Goal: Task Accomplishment & Management: Manage account settings

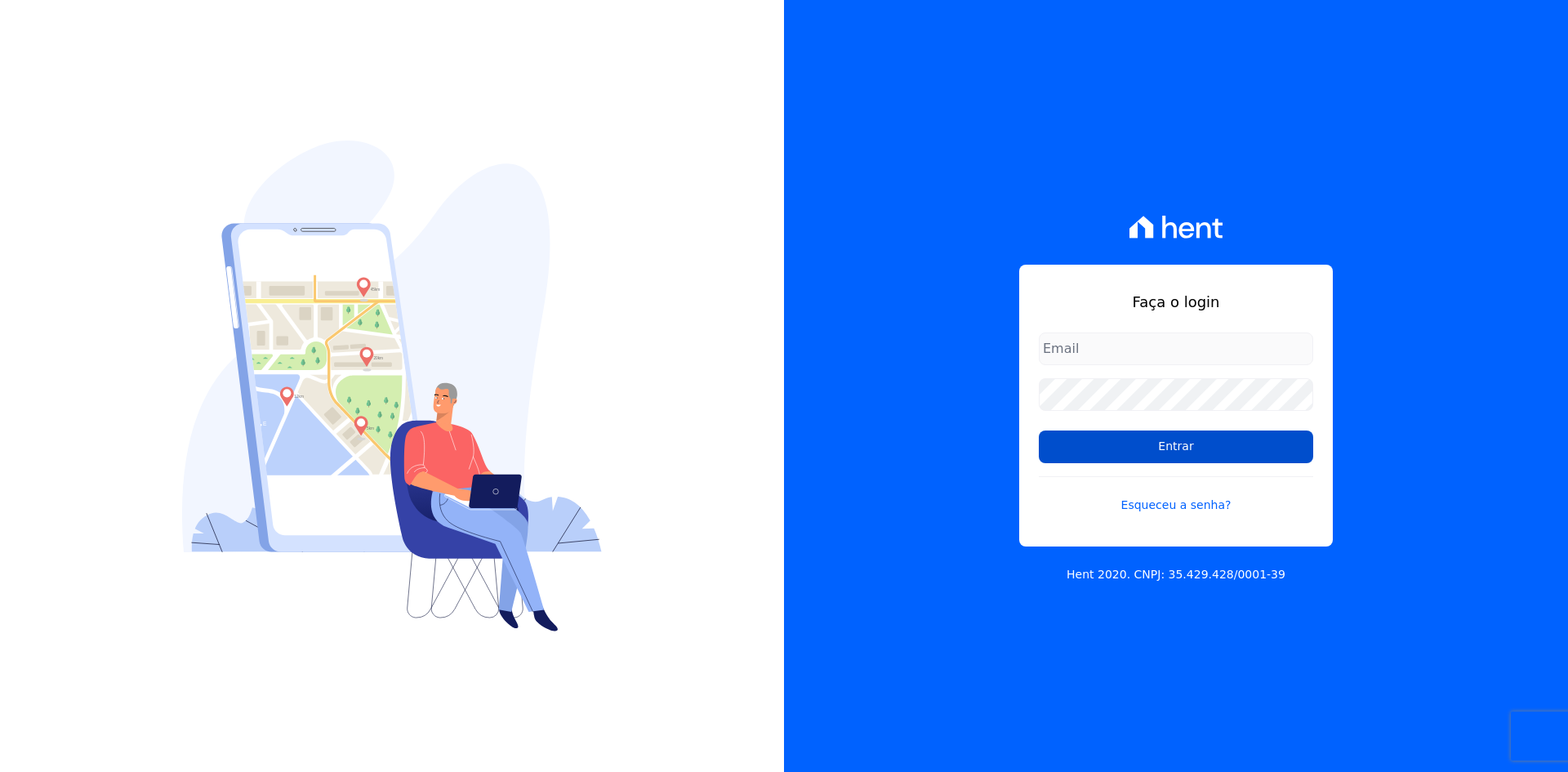
type input "[EMAIL_ADDRESS][DOMAIN_NAME]"
click at [1051, 453] on input "Entrar" at bounding box center [1176, 447] width 274 height 33
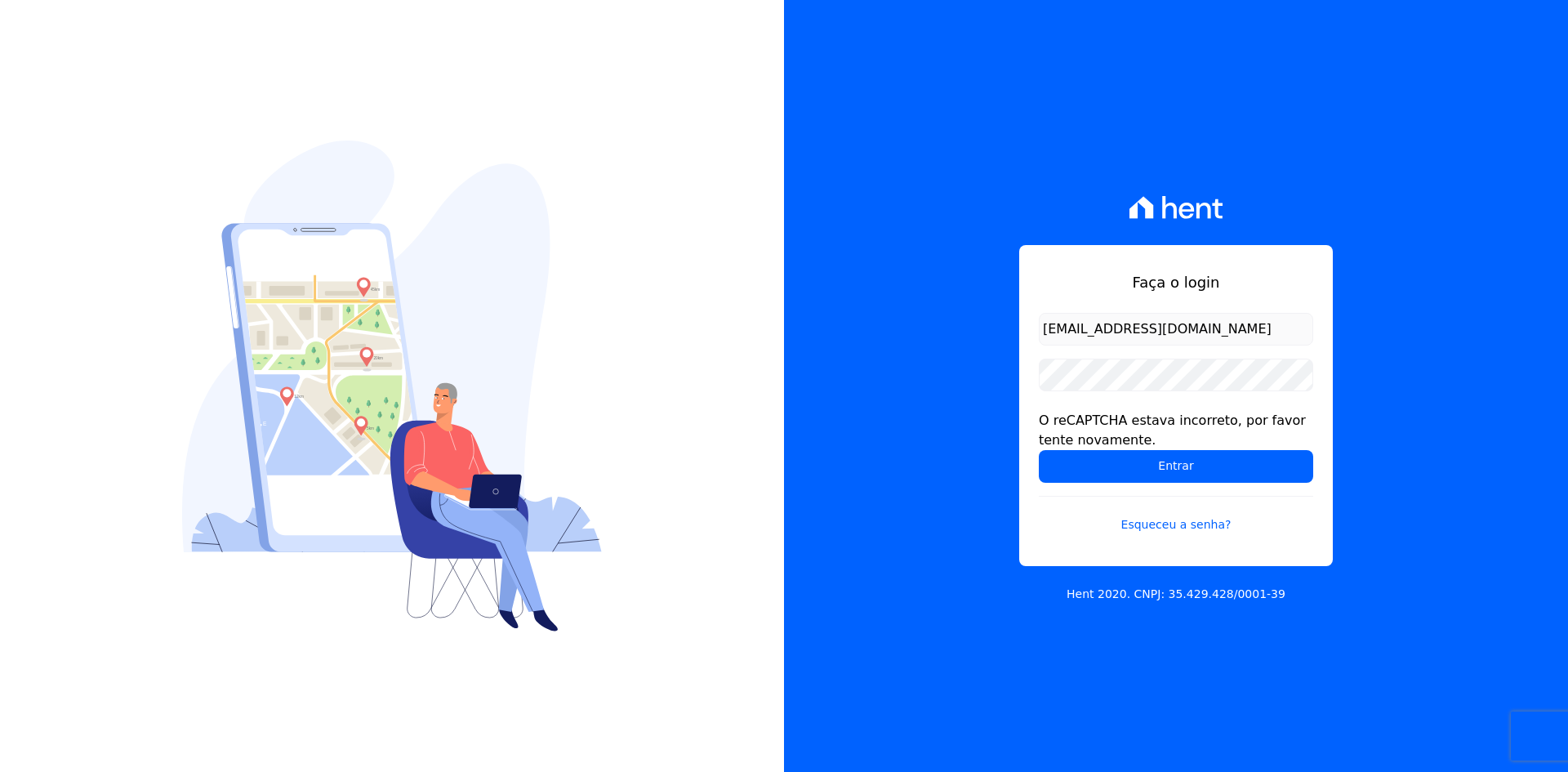
click at [897, 393] on div "Faça o login contato@grupokaiser.com.br O reCAPTCHA estava incorreto, por favor…" at bounding box center [1176, 386] width 784 height 772
click at [1058, 457] on input "Entrar" at bounding box center [1176, 466] width 274 height 33
click at [1060, 468] on input "Entrar" at bounding box center [1176, 466] width 274 height 33
click at [1072, 469] on input "Entrar" at bounding box center [1176, 466] width 274 height 33
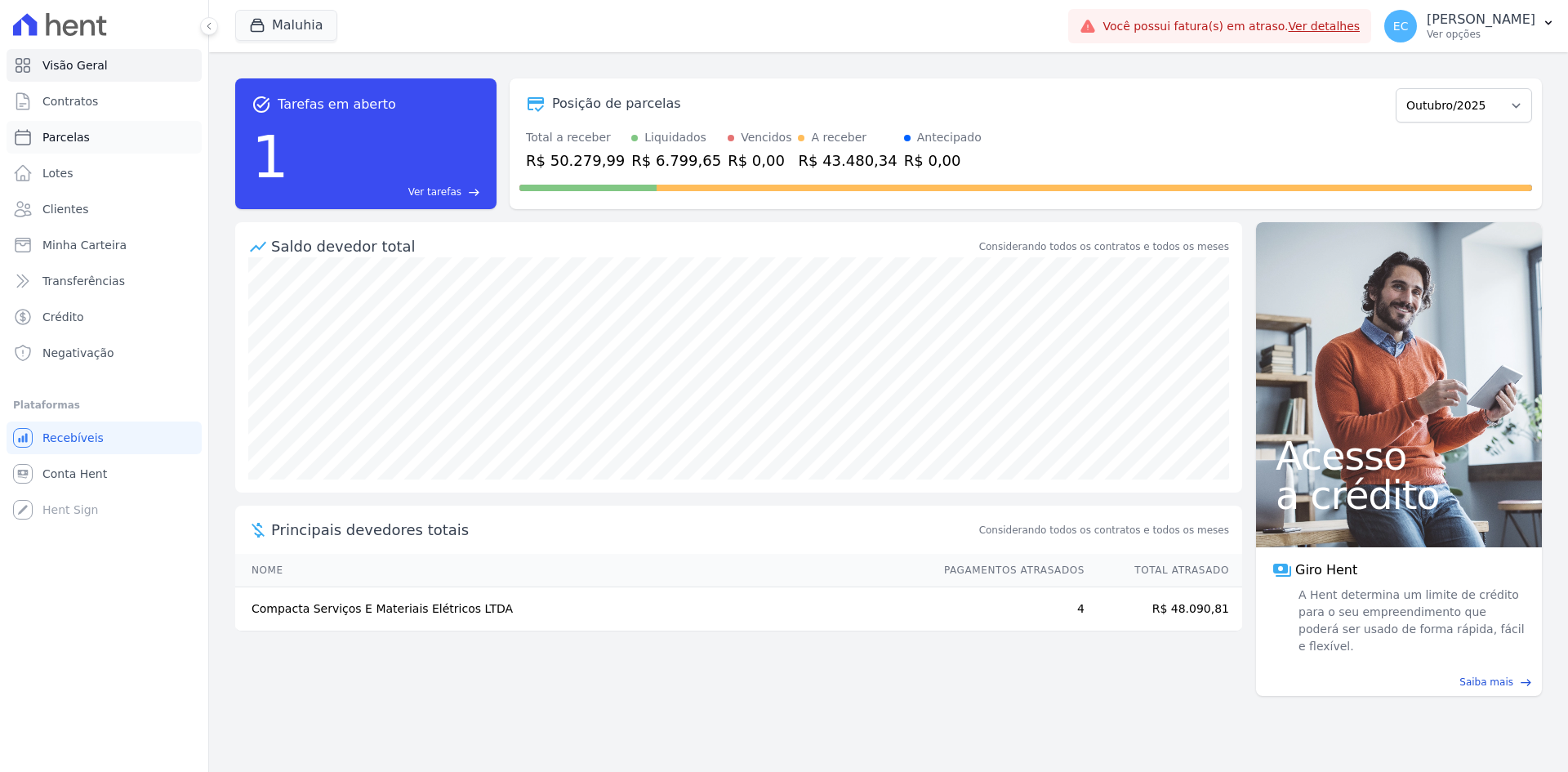
click at [58, 131] on span "Parcelas" at bounding box center [66, 137] width 48 height 16
select select
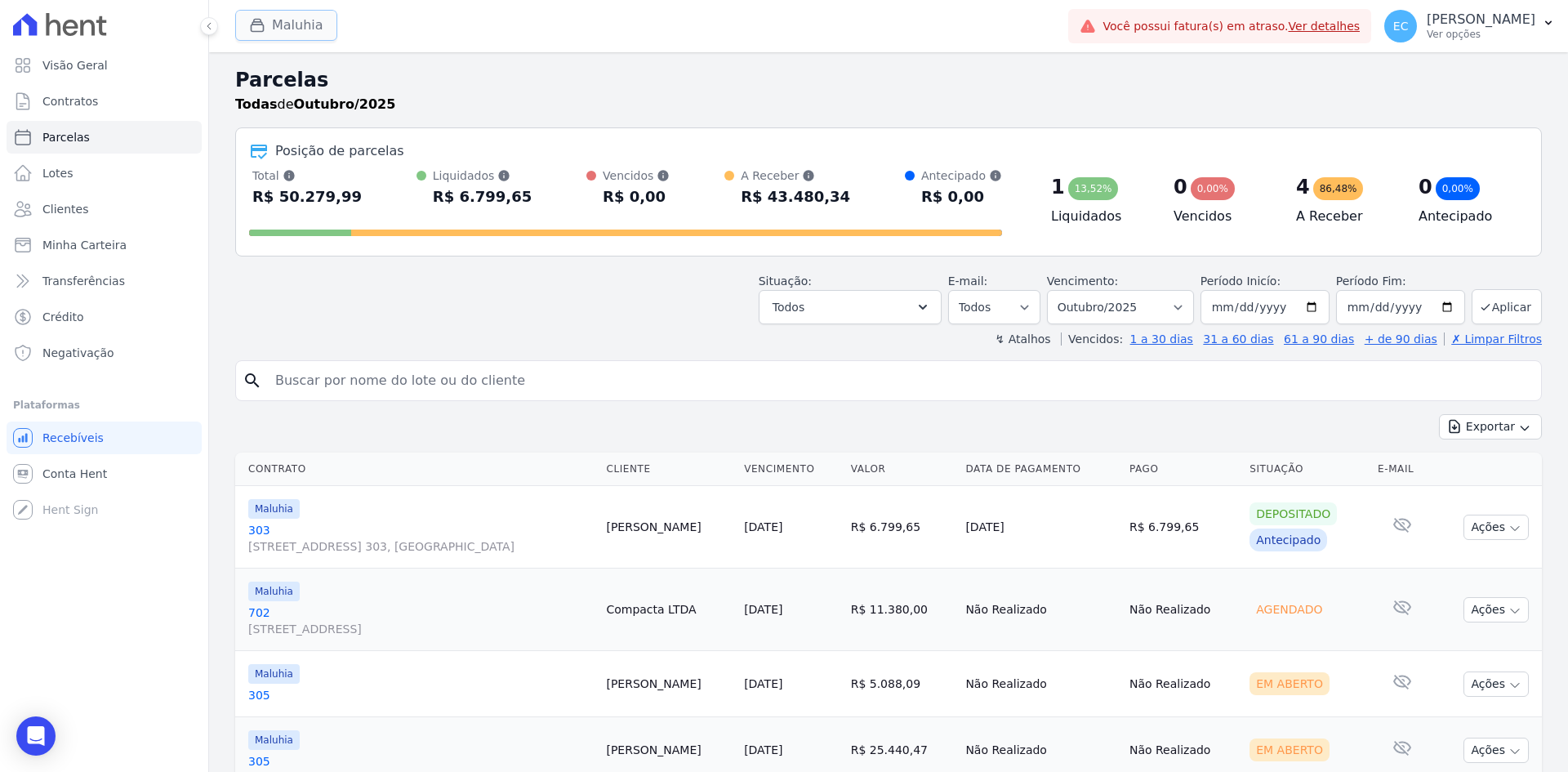
click at [265, 18] on div "button" at bounding box center [260, 24] width 22 height 16
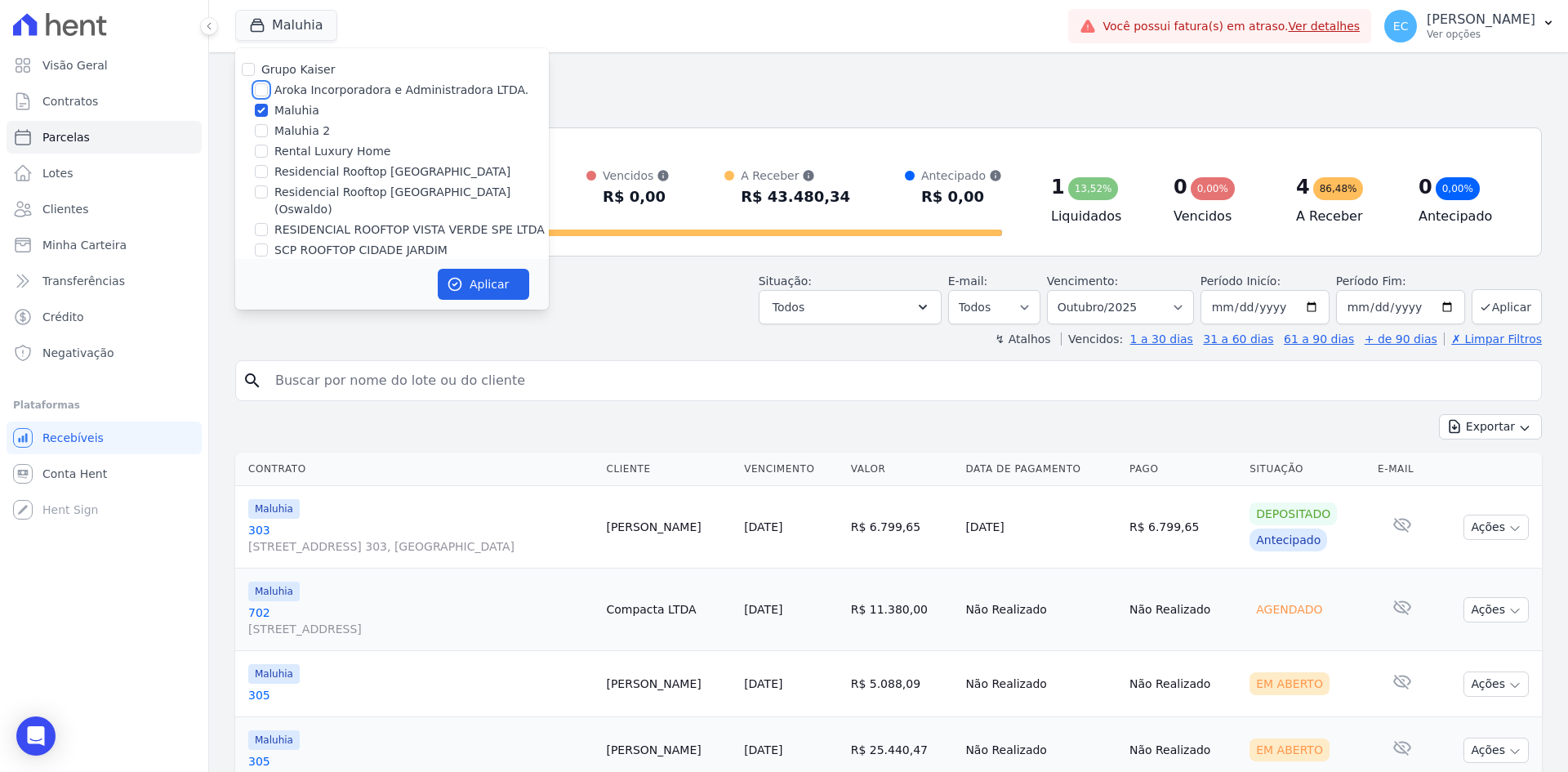
click at [261, 92] on input "Aroka Incorporadora e Administradora LTDA." at bounding box center [261, 90] width 13 height 13
checkbox input "true"
click at [260, 108] on input "Maluhia" at bounding box center [261, 111] width 13 height 13
checkbox input "false"
click at [465, 281] on button "Aplicar" at bounding box center [483, 284] width 92 height 31
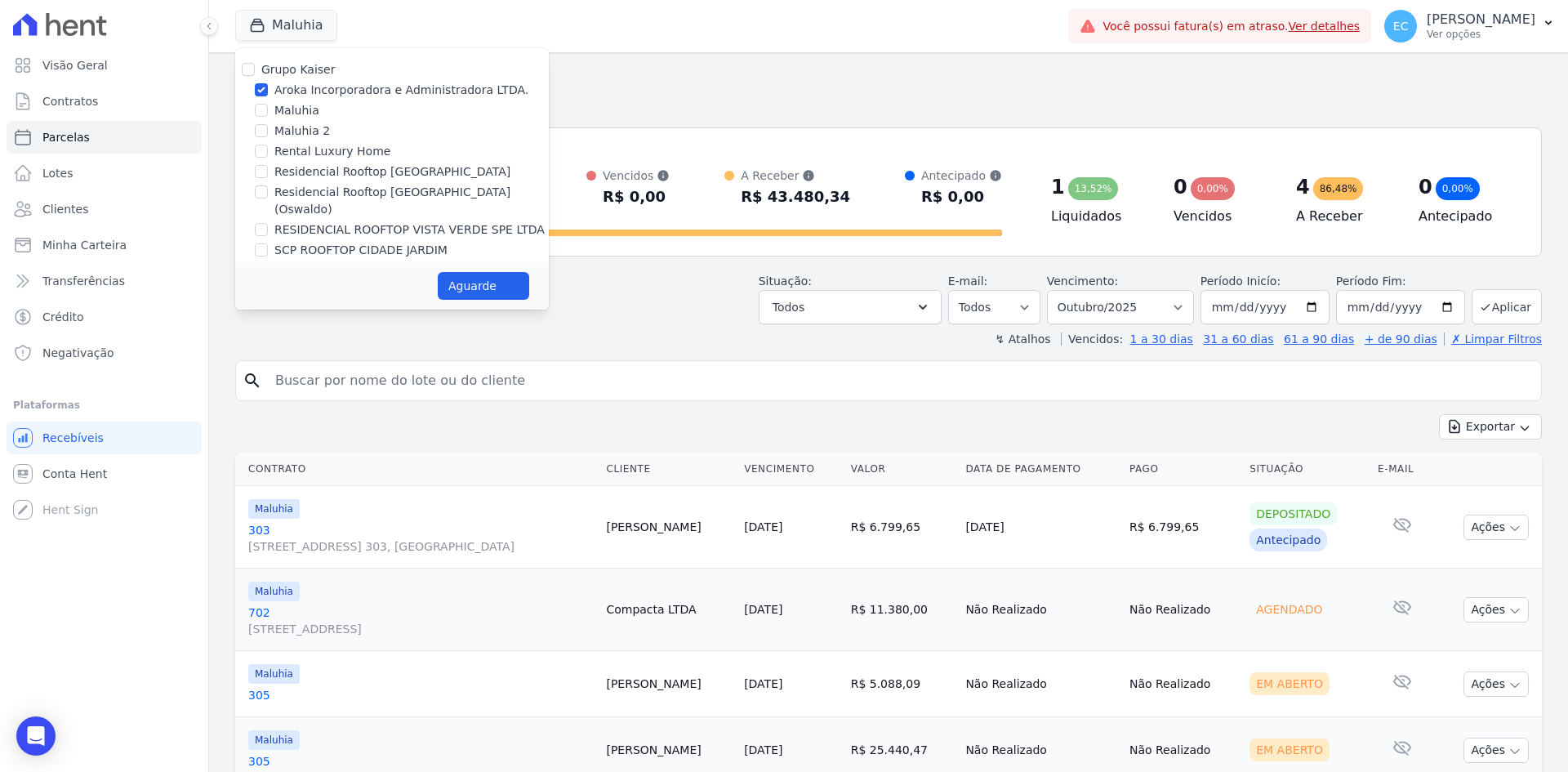
select select
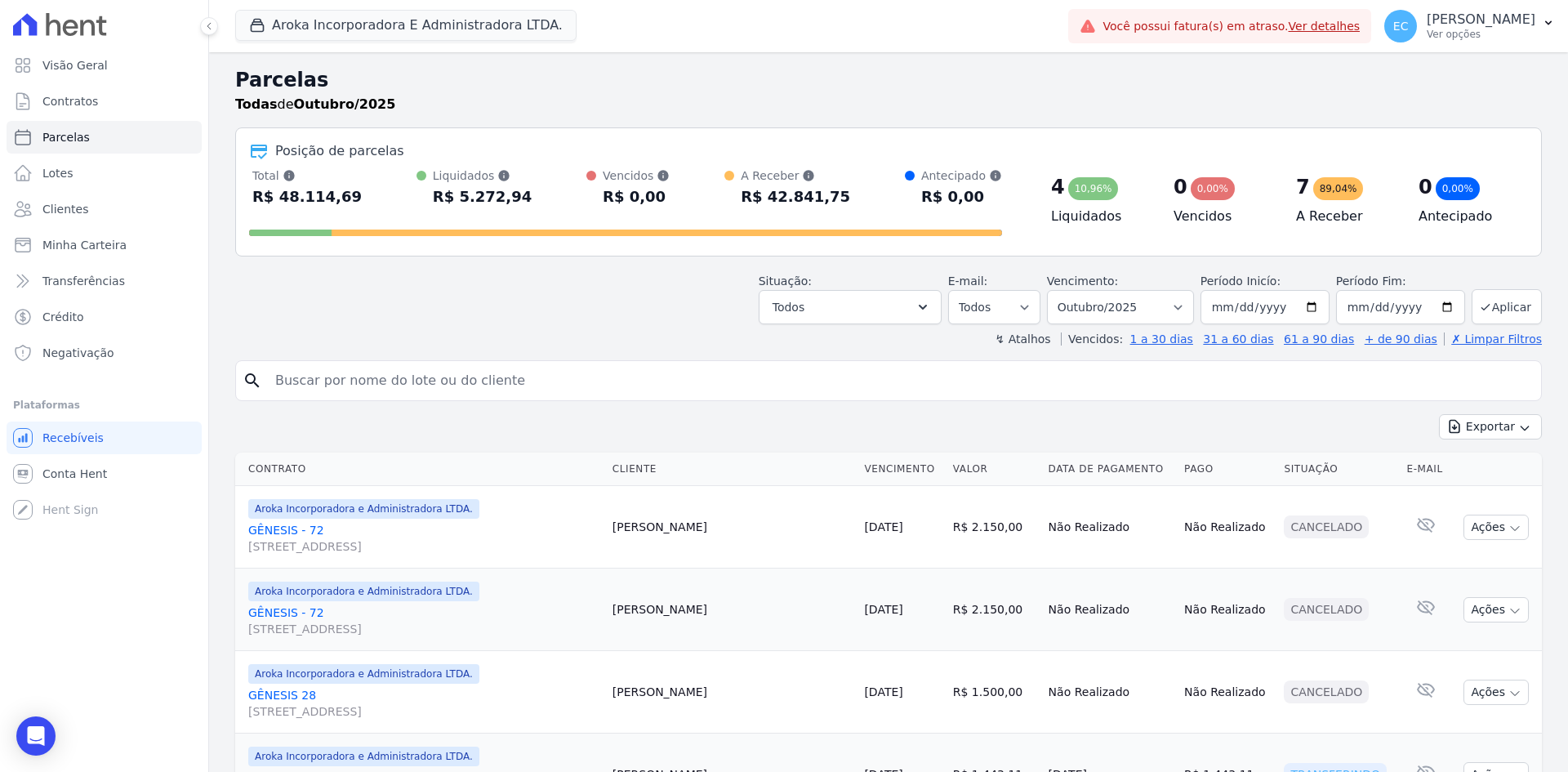
click at [1361, 24] on link "Ver detalhes" at bounding box center [1324, 26] width 72 height 13
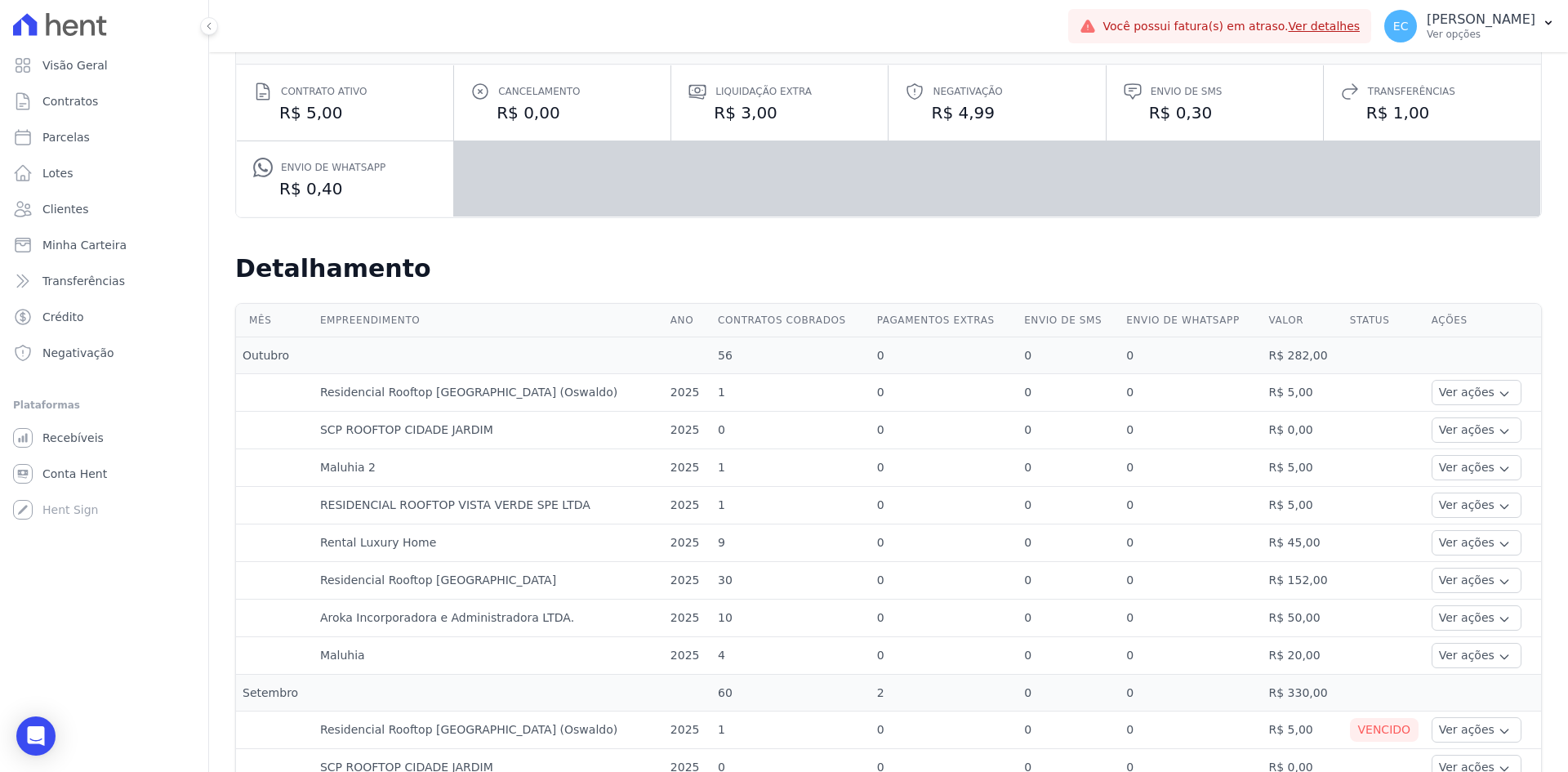
scroll to position [163, 0]
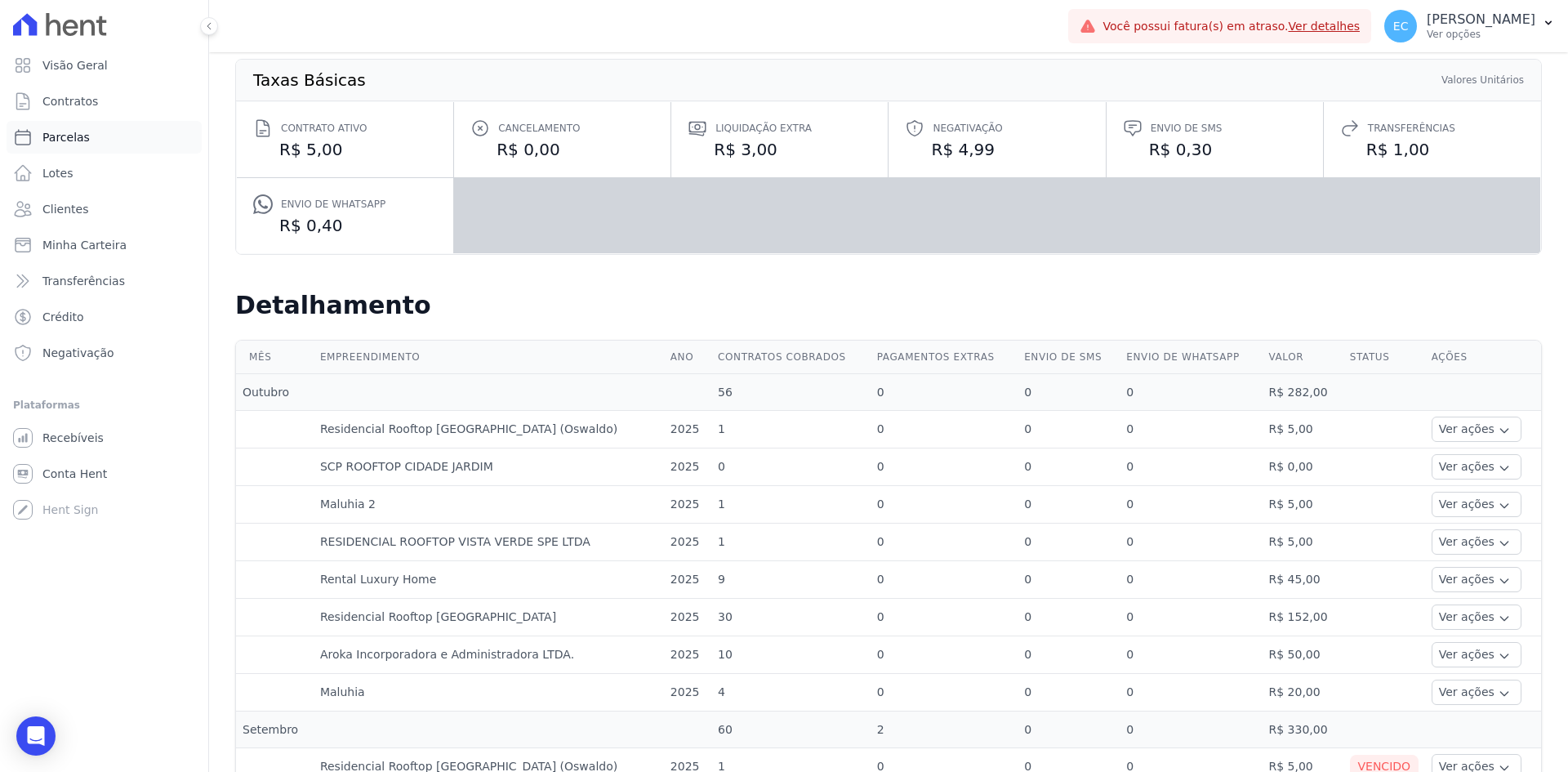
click at [93, 139] on link "Parcelas" at bounding box center [104, 137] width 195 height 33
select select
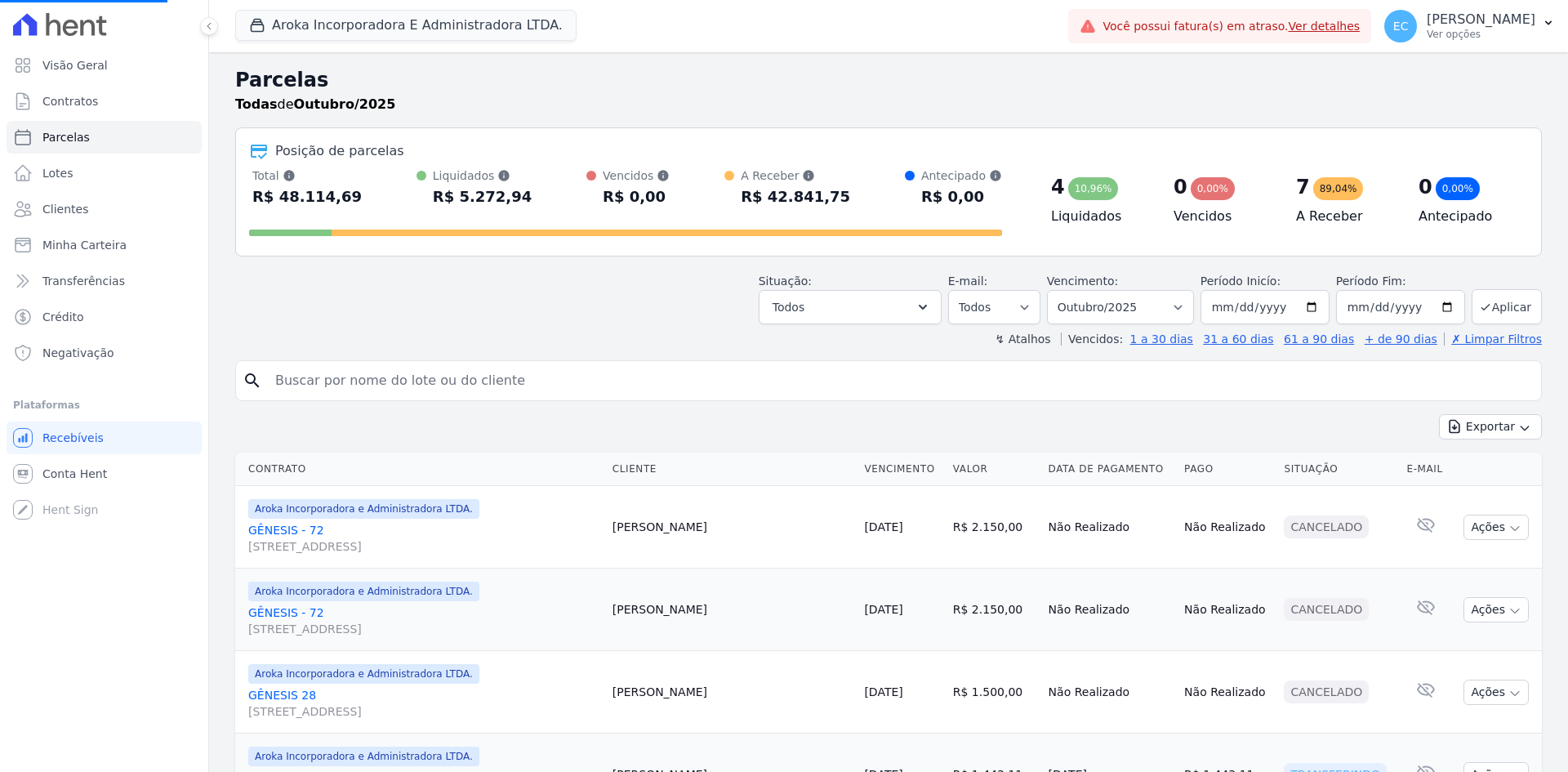
select select
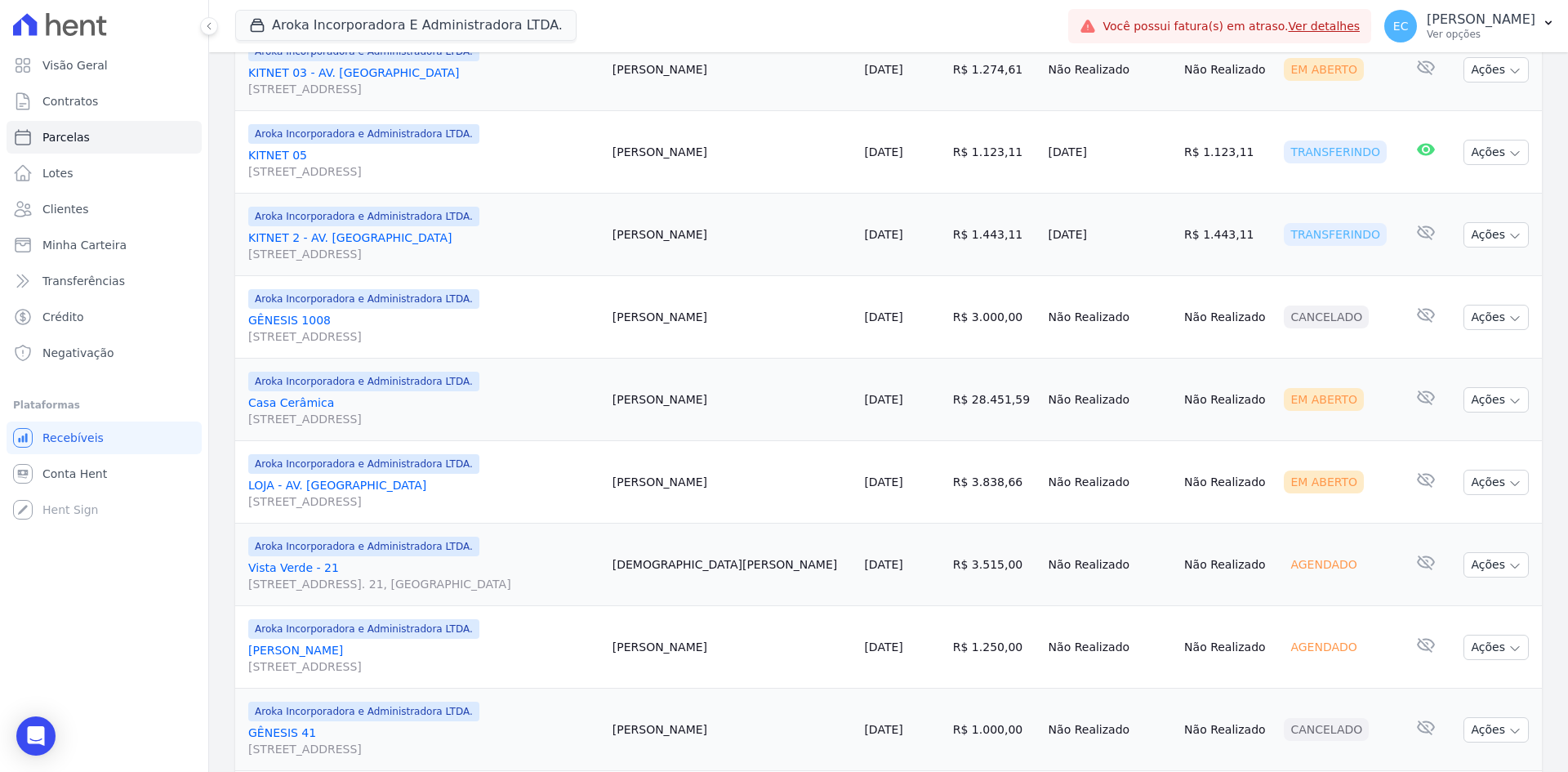
scroll to position [898, 0]
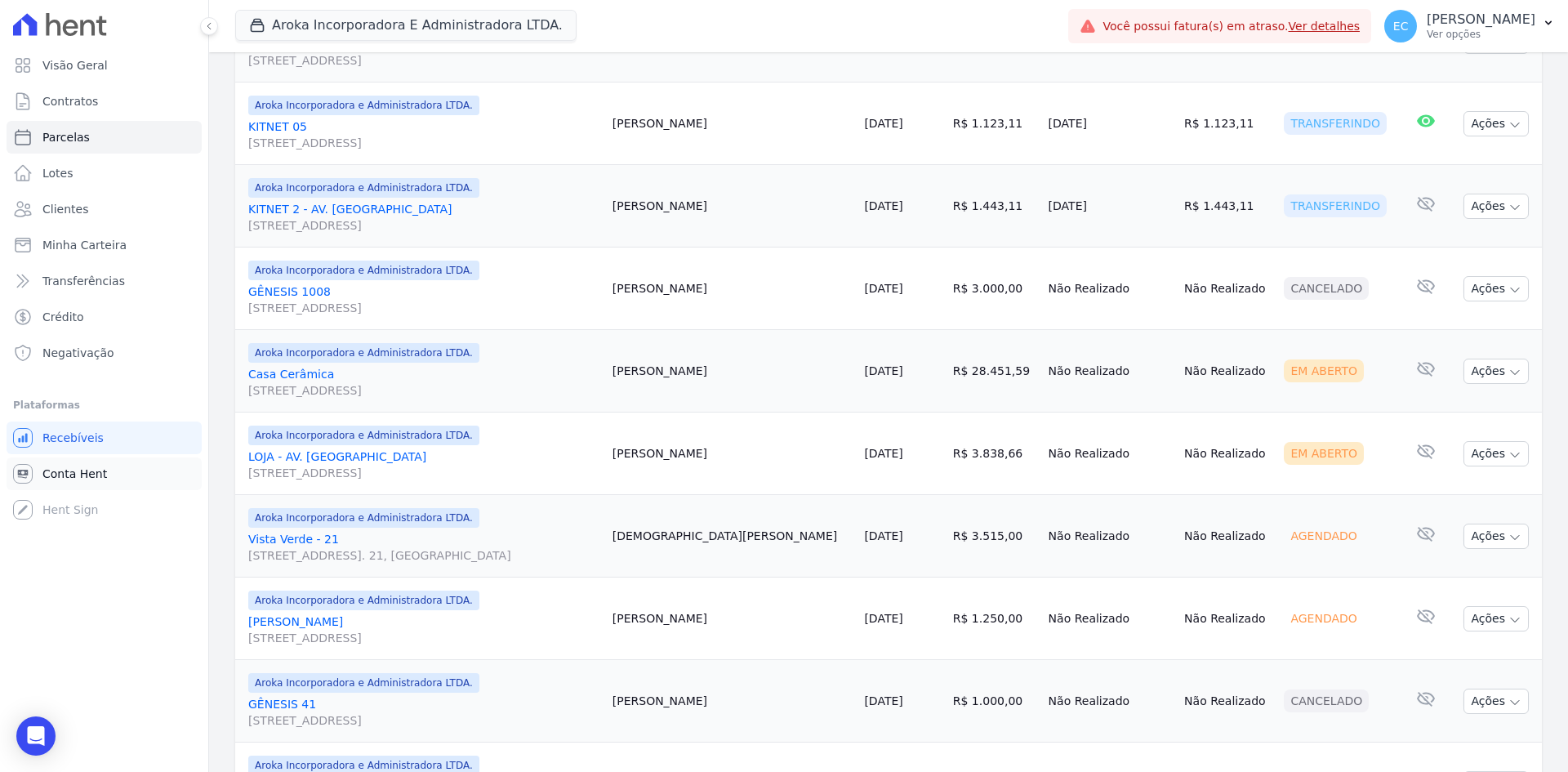
click at [82, 471] on span "Conta Hent" at bounding box center [74, 473] width 65 height 16
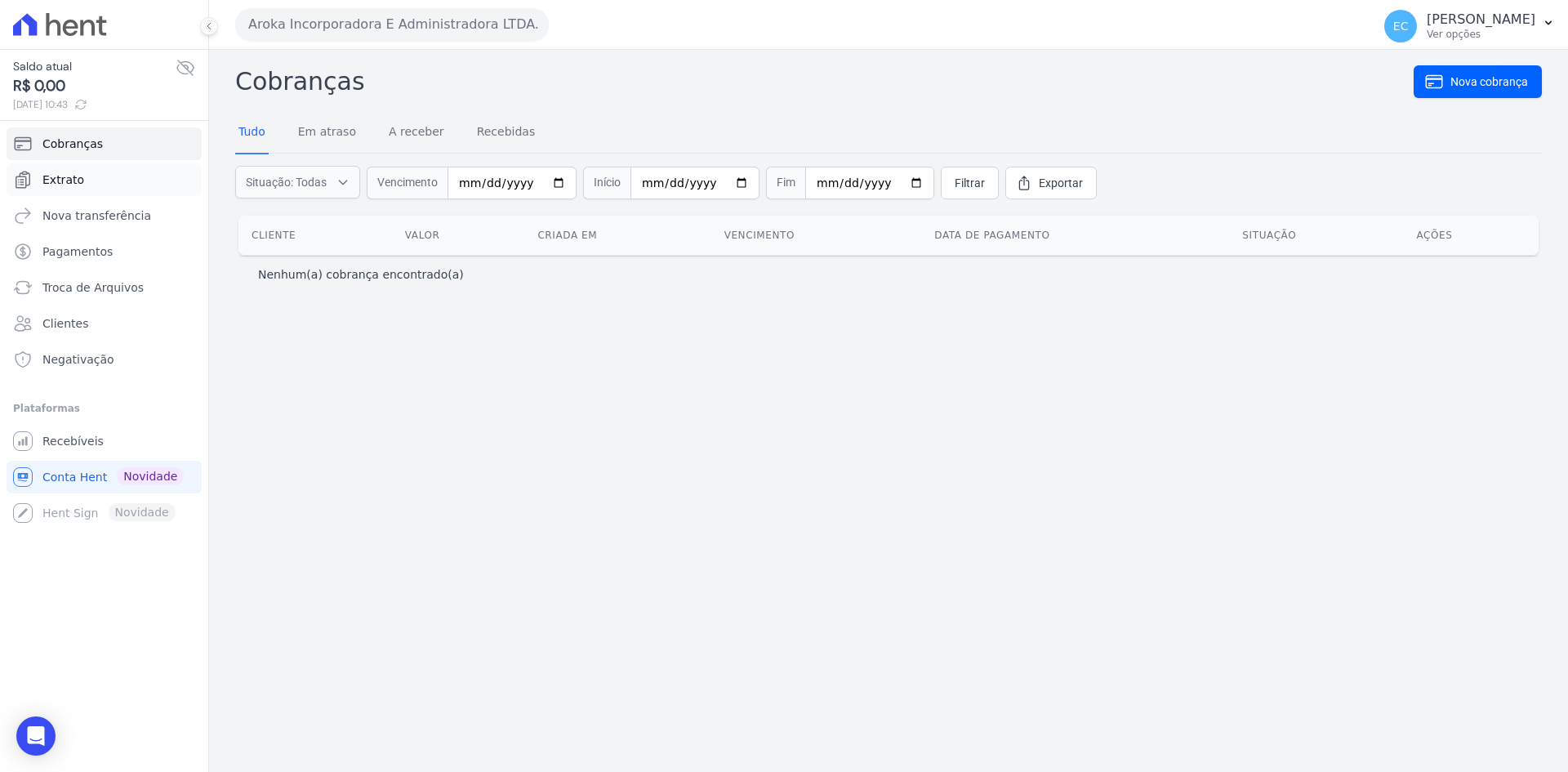
click at [114, 172] on link "Extrato" at bounding box center [104, 179] width 195 height 33
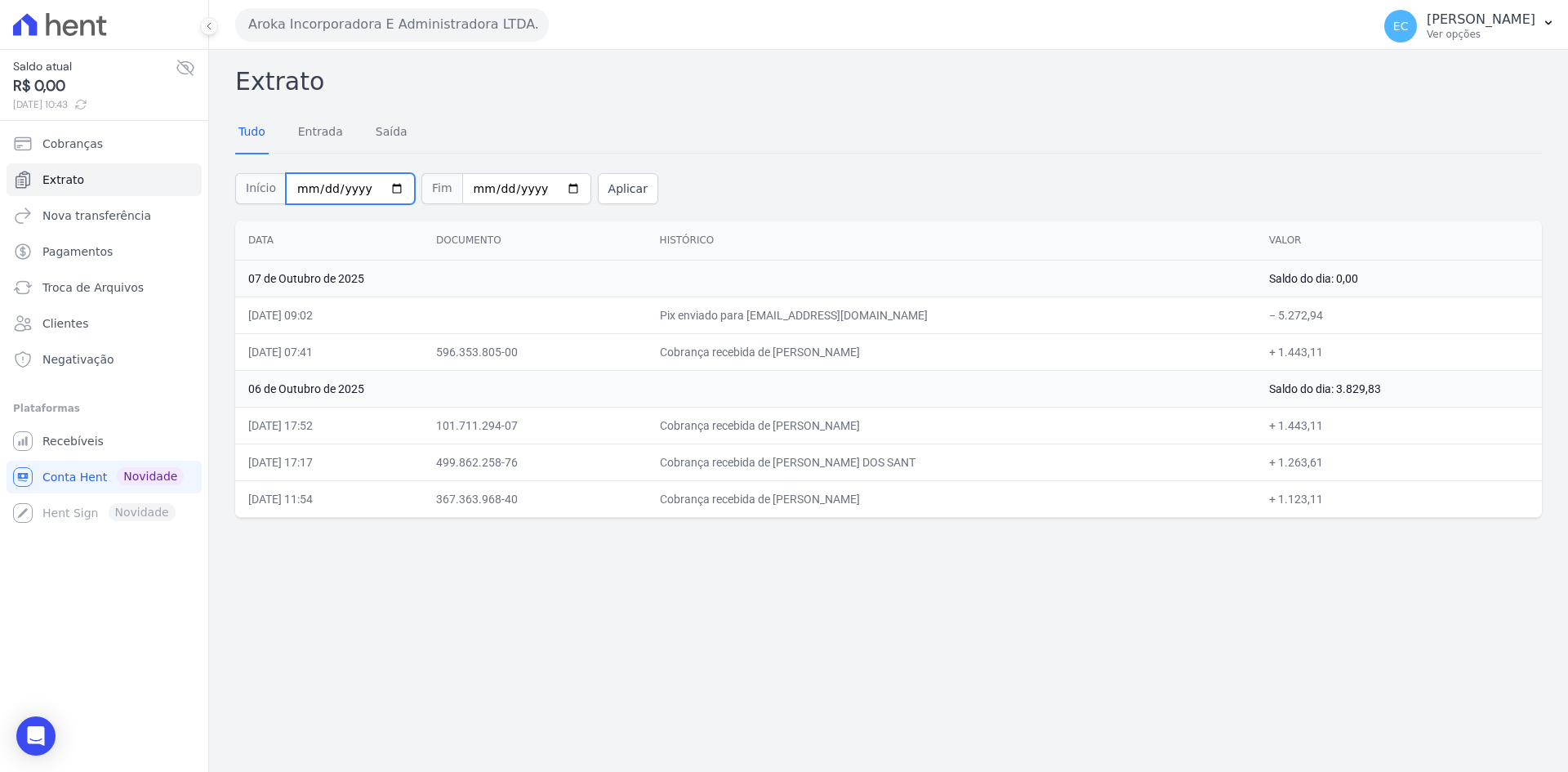
drag, startPoint x: 303, startPoint y: 186, endPoint x: 348, endPoint y: 168, distance: 48.5
click at [303, 186] on input "[DATE]" at bounding box center [350, 188] width 129 height 31
type input "[DATE]"
click at [615, 188] on button "Aplicar" at bounding box center [628, 188] width 61 height 31
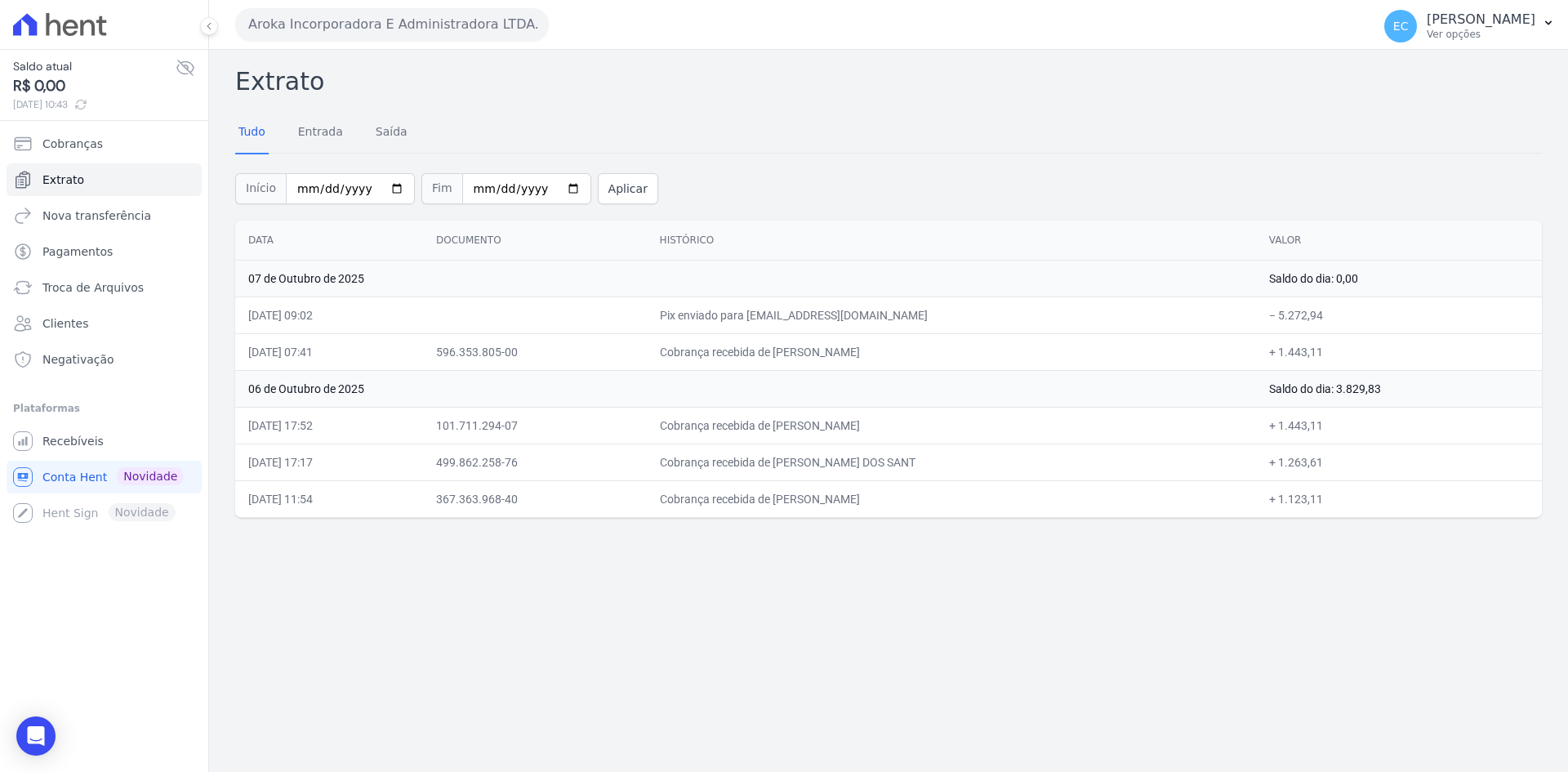
click at [365, 21] on button "Aroka Incorporadora E Administradora LTDA." at bounding box center [392, 24] width 314 height 33
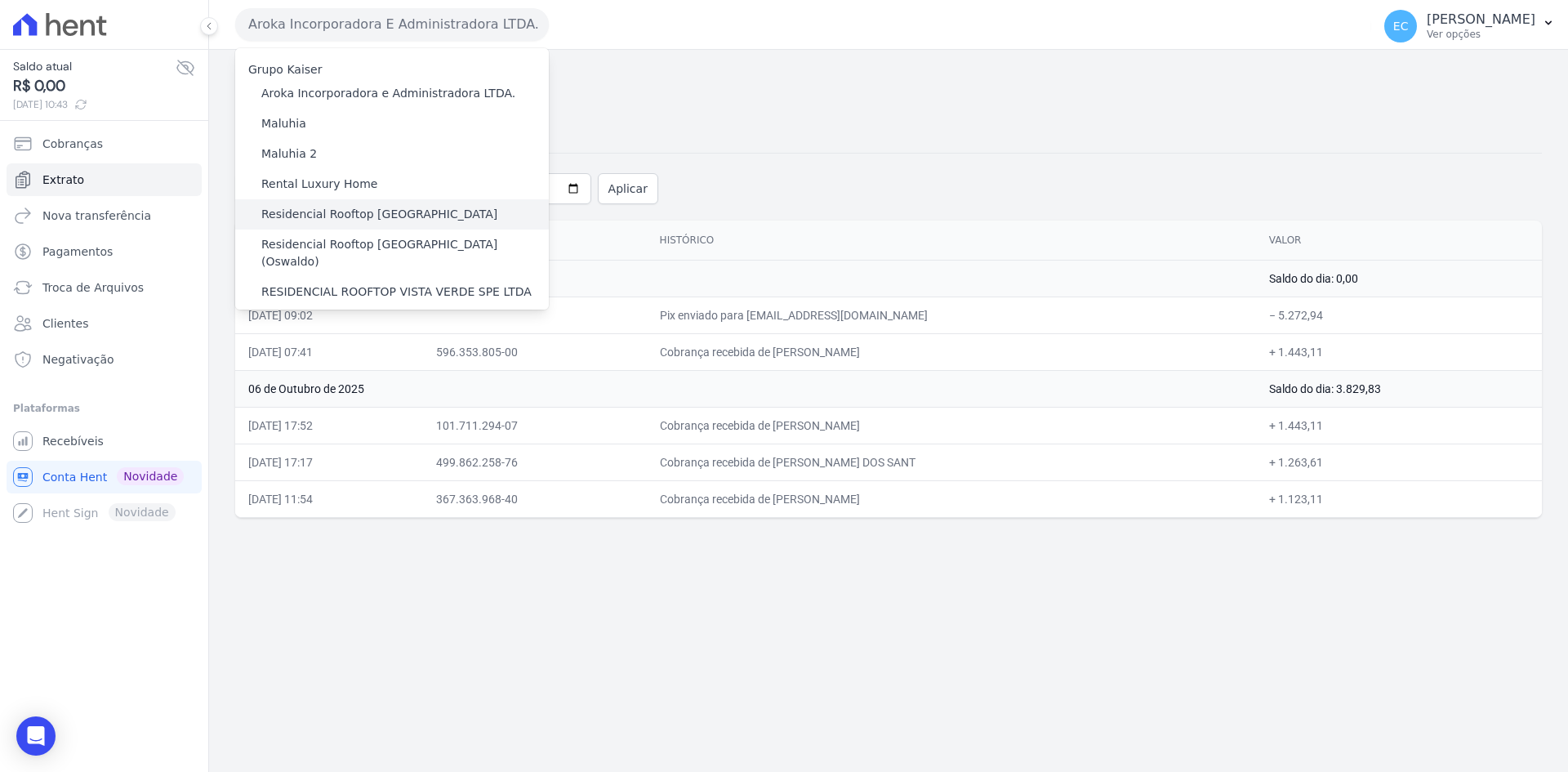
click at [375, 216] on label "Residencial Rooftop [GEOGRAPHIC_DATA]" at bounding box center [379, 215] width 236 height 17
click at [0, 0] on input "Residencial Rooftop [GEOGRAPHIC_DATA]" at bounding box center [0, 0] width 0 height 0
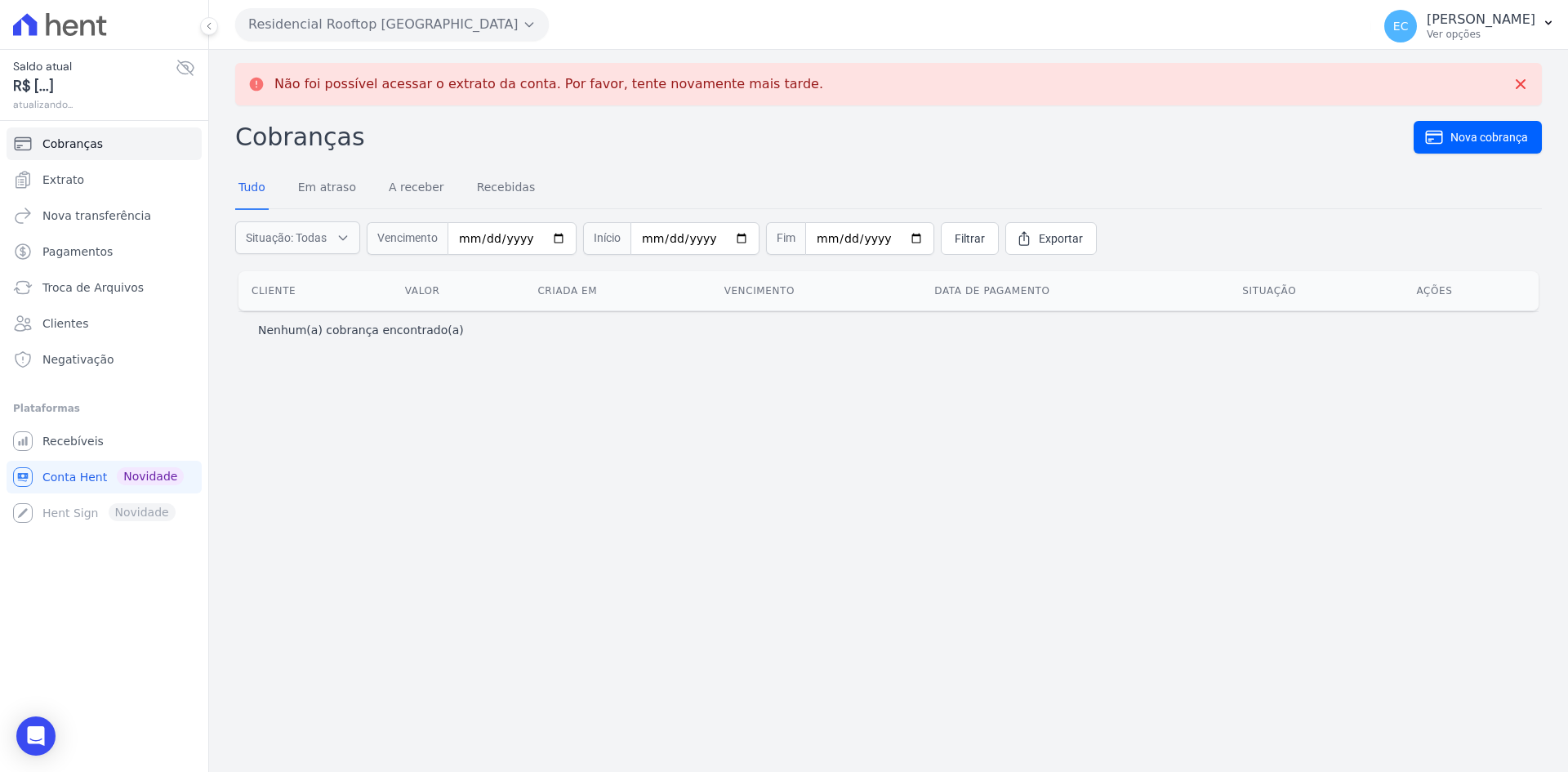
click at [629, 132] on h2 "Cobranças" at bounding box center [824, 136] width 1178 height 37
click at [75, 175] on span "Extrato" at bounding box center [63, 179] width 41 height 16
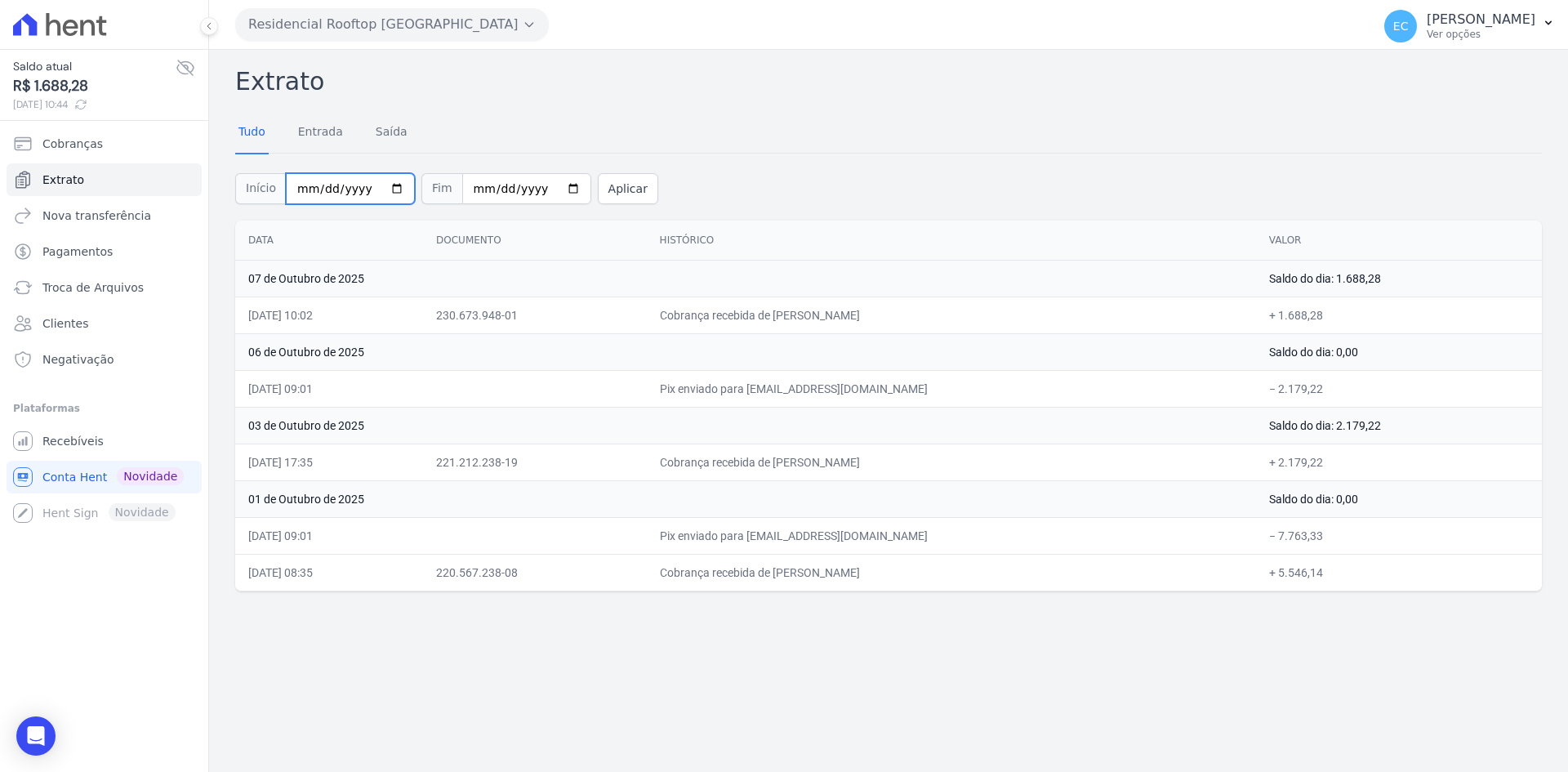
click at [303, 195] on input "[DATE]" at bounding box center [350, 188] width 129 height 31
type input "[DATE]"
click at [598, 173] on button "Aplicar" at bounding box center [628, 188] width 61 height 31
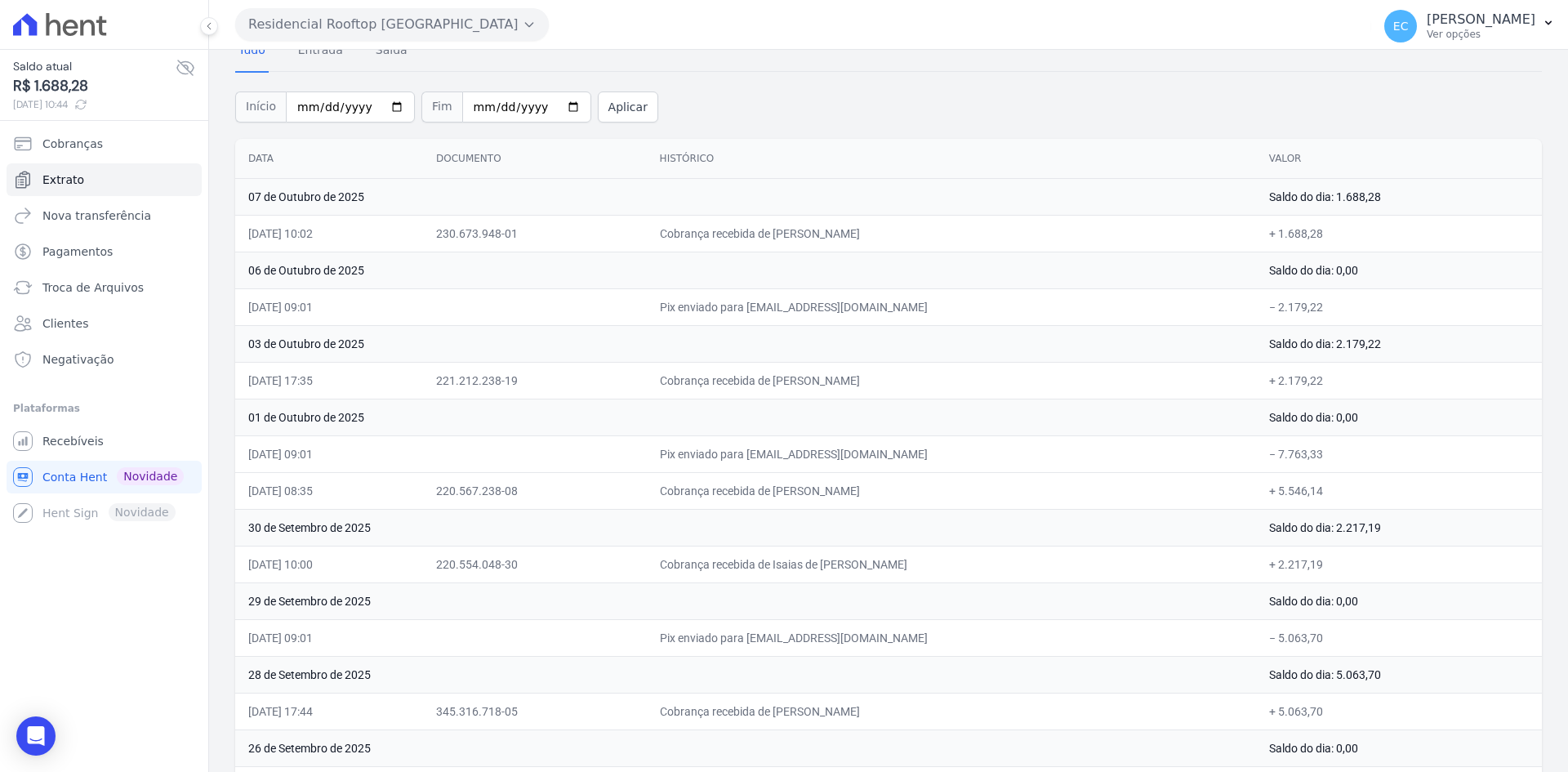
scroll to position [163, 0]
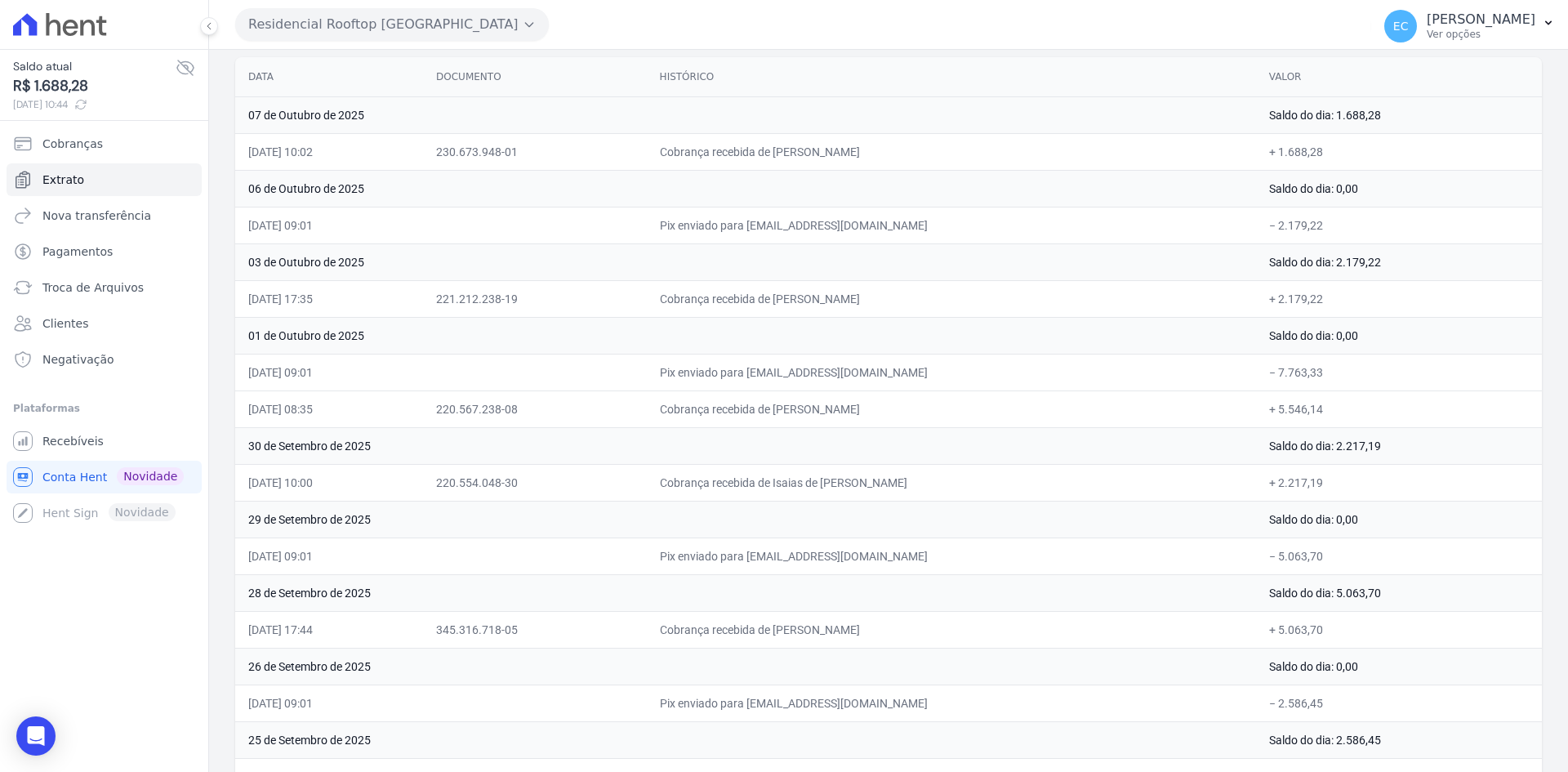
drag, startPoint x: 1279, startPoint y: 482, endPoint x: 1318, endPoint y: 484, distance: 39.1
click at [1318, 484] on td "+ 2.217,19" at bounding box center [1398, 482] width 286 height 37
click at [1354, 487] on td "+ 2.217,19" at bounding box center [1398, 482] width 286 height 37
drag, startPoint x: 791, startPoint y: 482, endPoint x: 932, endPoint y: 480, distance: 141.0
click at [932, 481] on td "Cobrança recebida de Isaias de Andre de Lima" at bounding box center [952, 482] width 609 height 37
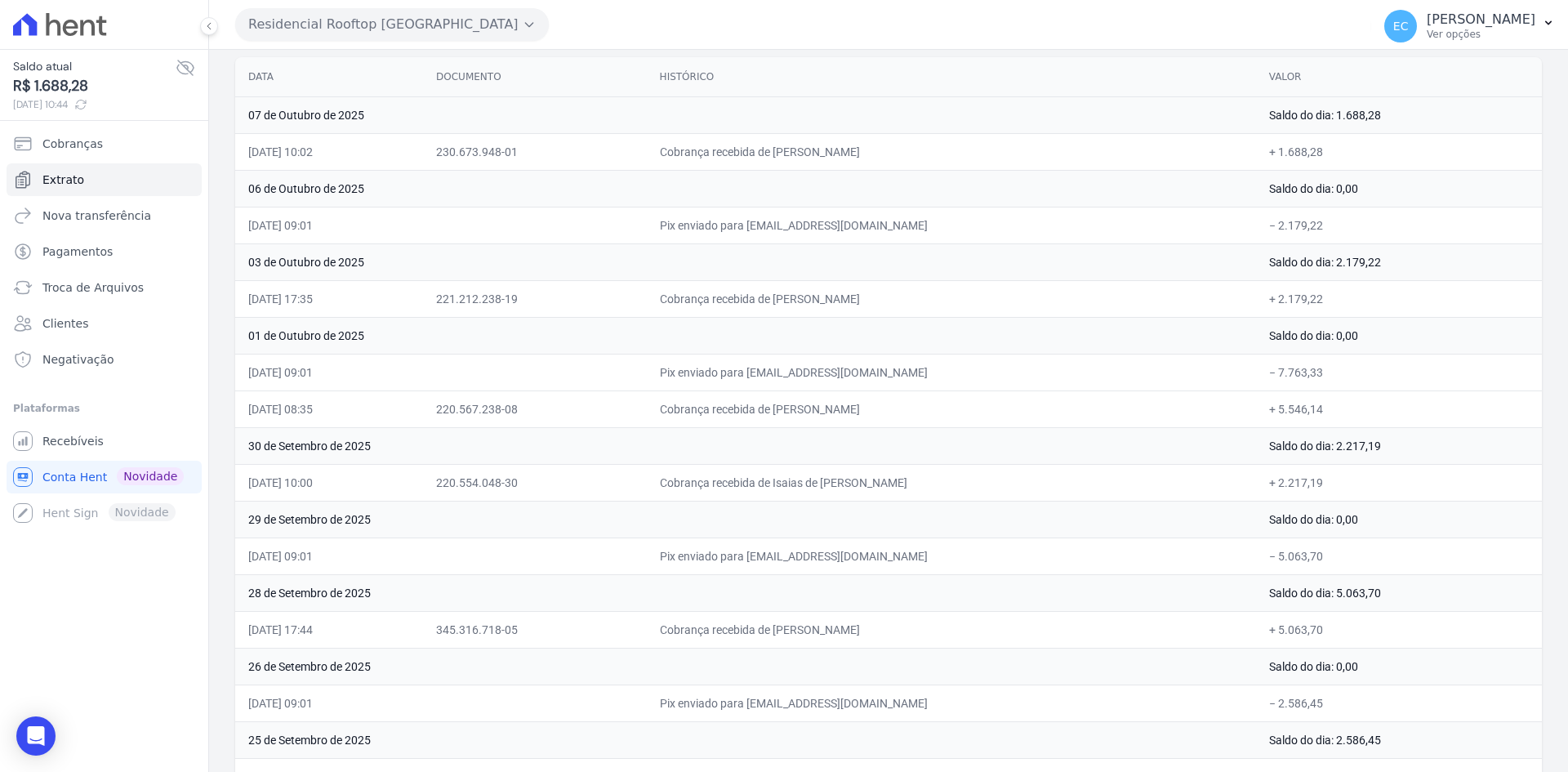
drag, startPoint x: 838, startPoint y: 405, endPoint x: 969, endPoint y: 409, distance: 131.1
click at [969, 409] on td "Cobrança recebida de Ricardo Michel Cabezaolias" at bounding box center [952, 408] width 609 height 37
click at [975, 398] on td "Cobrança recebida de Ricardo Michel Cabezaolias" at bounding box center [952, 408] width 609 height 37
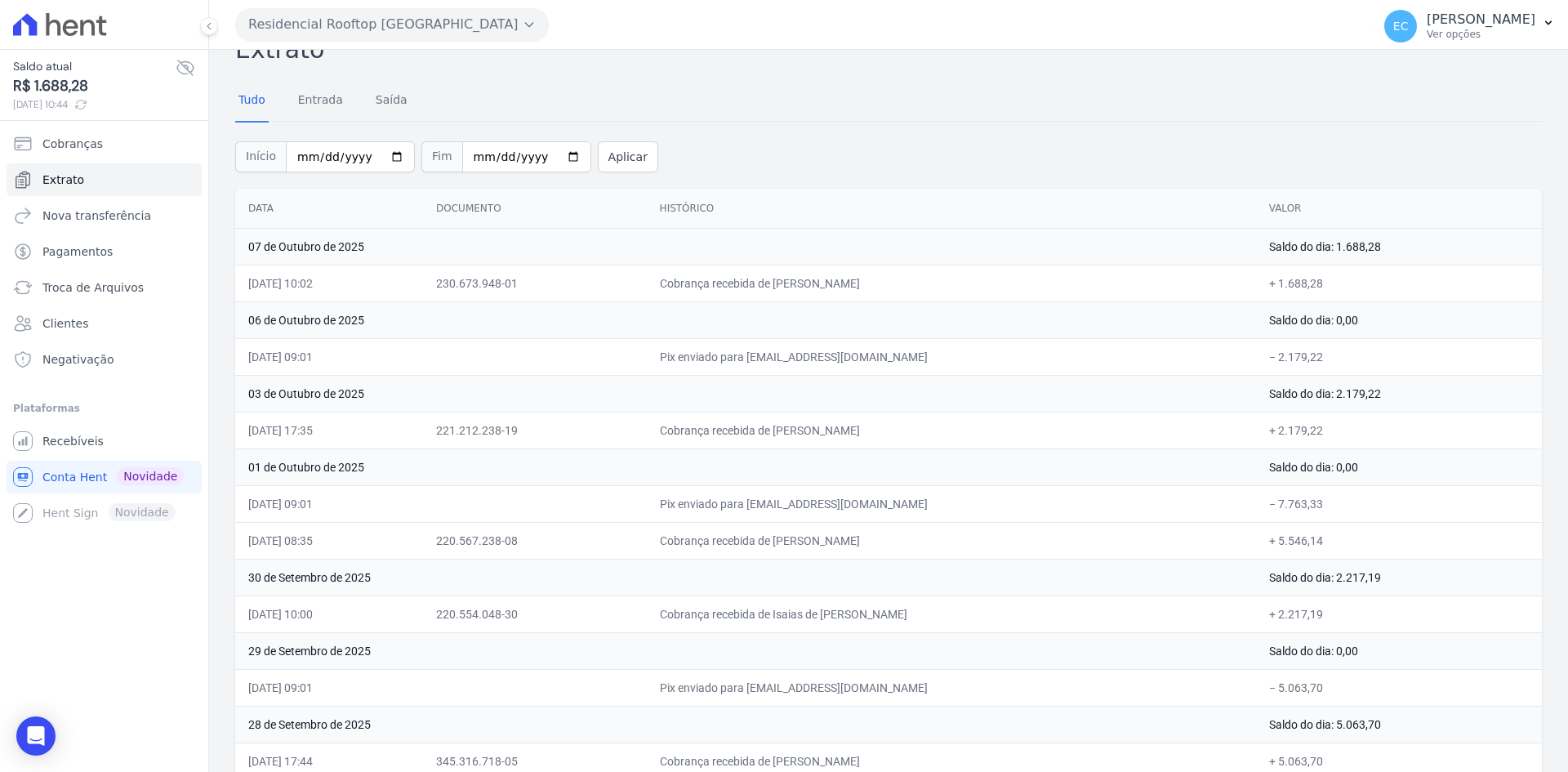
scroll to position [0, 0]
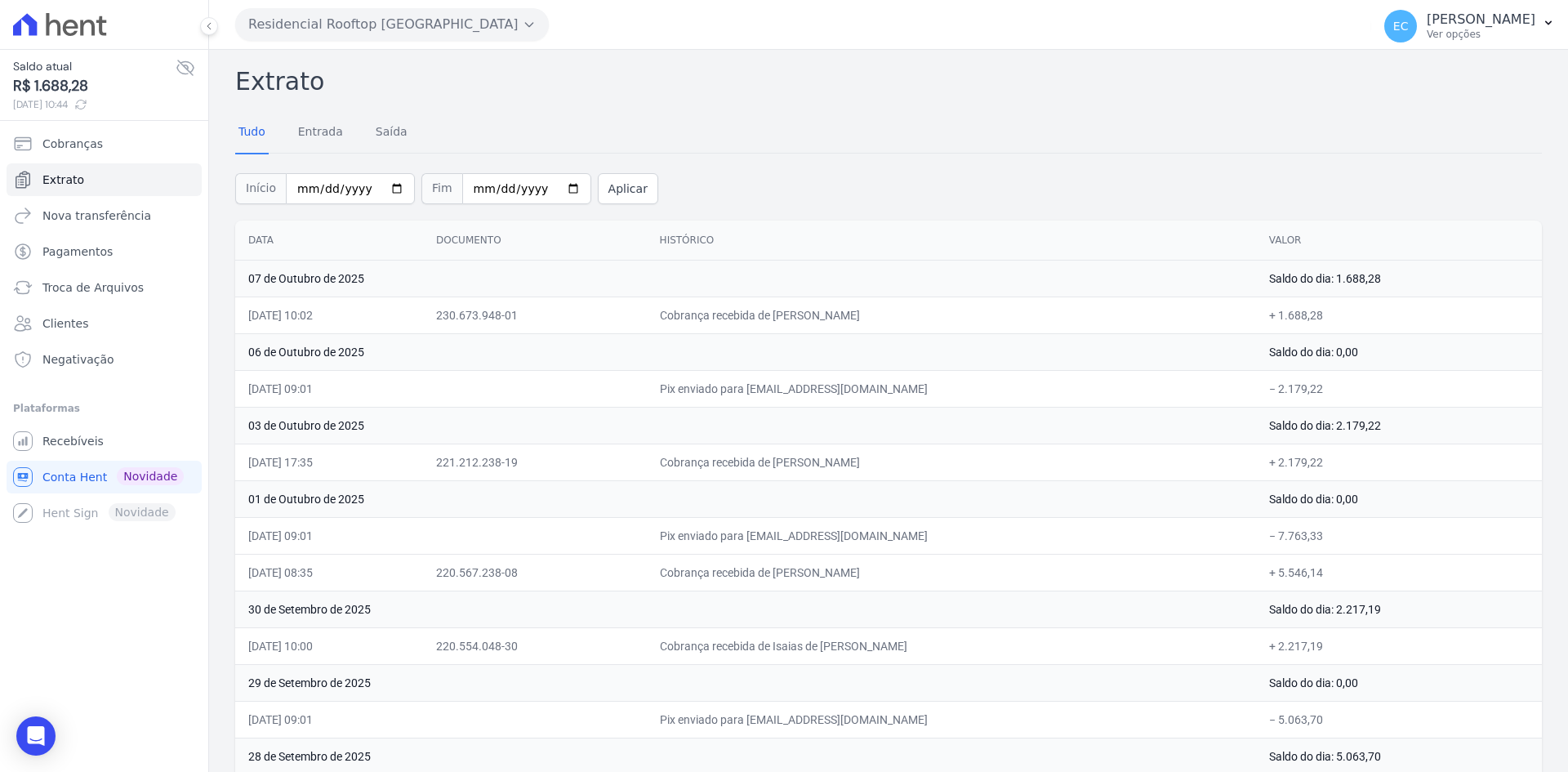
click at [688, 126] on div "Tudo Entrada Saída" at bounding box center [888, 132] width 1307 height 40
